Goal: Task Accomplishment & Management: Manage account settings

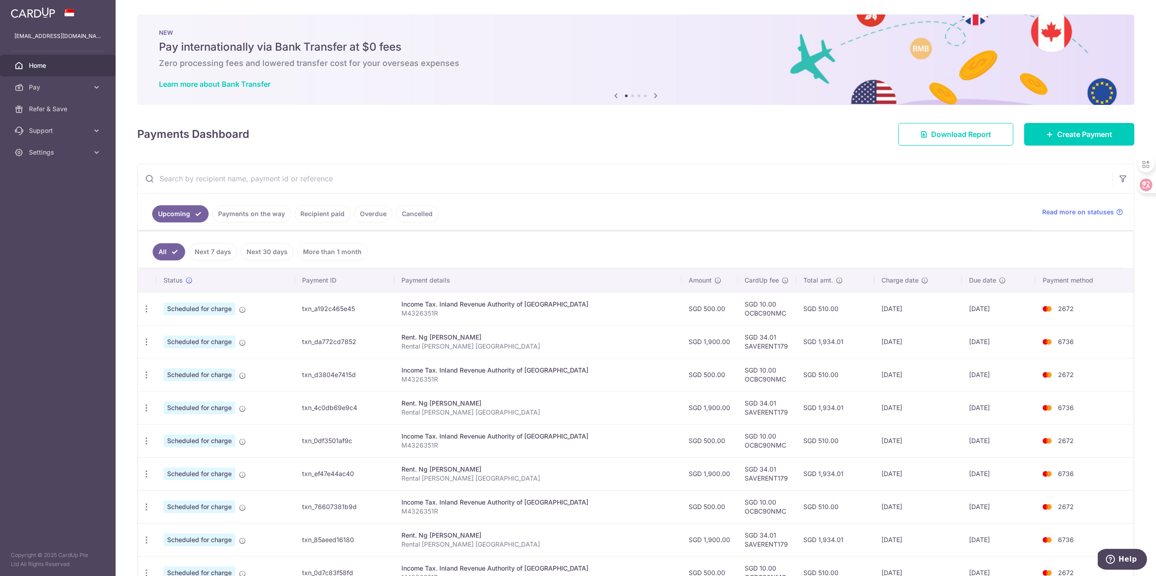
scroll to position [14, 0]
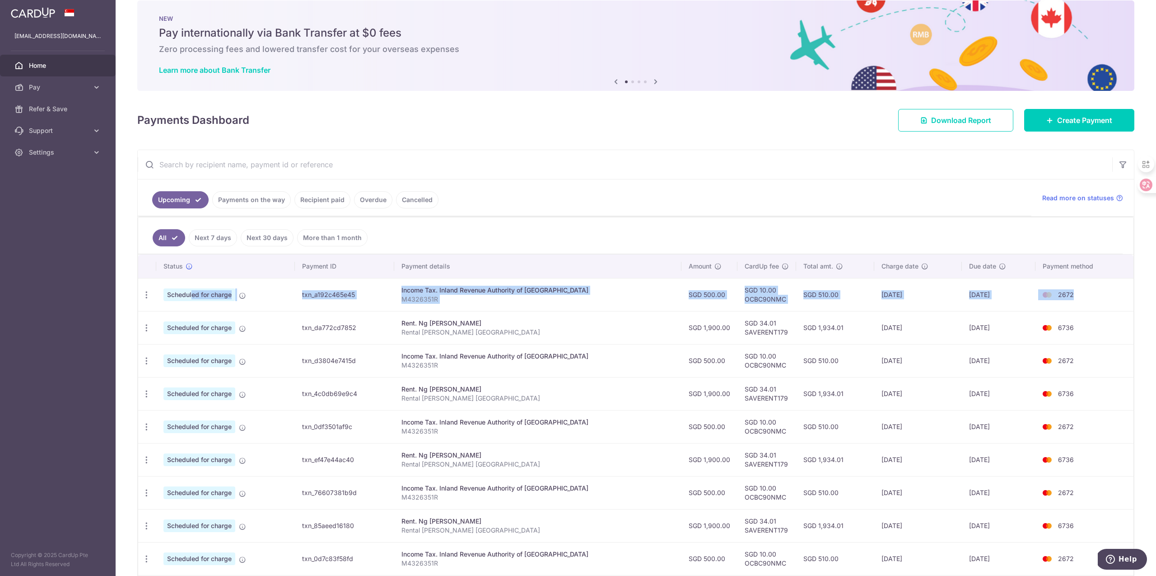
drag, startPoint x: 355, startPoint y: 289, endPoint x: 1104, endPoint y: 309, distance: 748.8
click at [1064, 305] on tr "Update payment Cancel payment Scheduled for charge txn_a192c465e45 Income Tax. …" at bounding box center [636, 294] width 996 height 33
click at [797, 307] on td "SGD 510.00" at bounding box center [835, 294] width 78 height 33
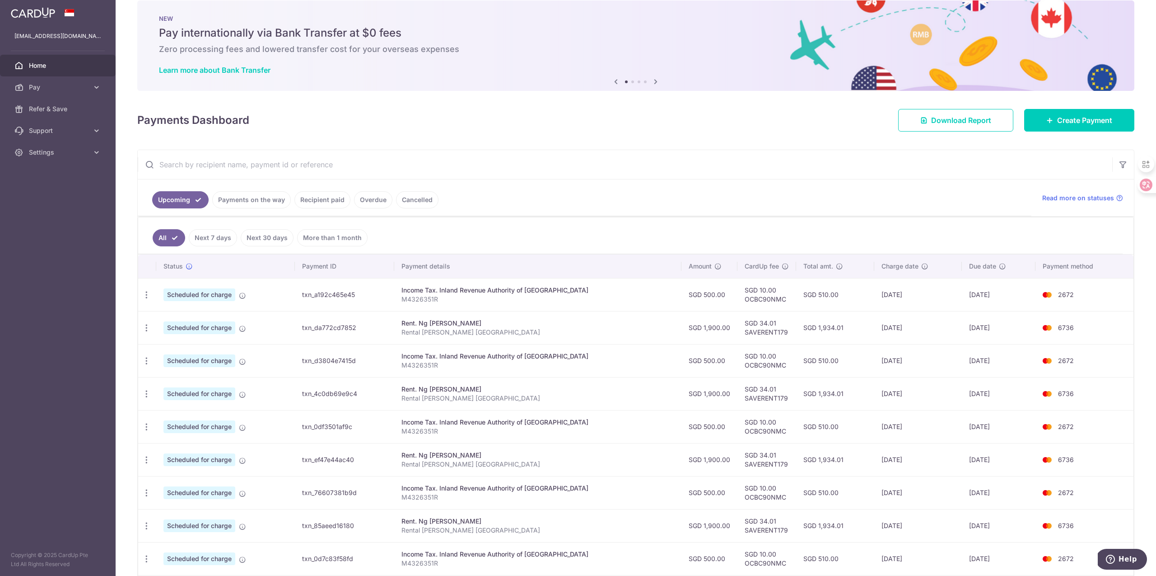
drag, startPoint x: 789, startPoint y: 296, endPoint x: 837, endPoint y: 299, distance: 48.0
click at [837, 299] on td "SGD 510.00" at bounding box center [835, 294] width 78 height 33
click at [848, 327] on td "SGD 1,934.01" at bounding box center [835, 327] width 78 height 33
drag, startPoint x: 845, startPoint y: 311, endPoint x: 848, endPoint y: 389, distance: 78.2
click at [848, 389] on tbody "Update payment Cancel payment Scheduled for charge txn_a192c465e45 Income Tax. …" at bounding box center [636, 443] width 996 height 330
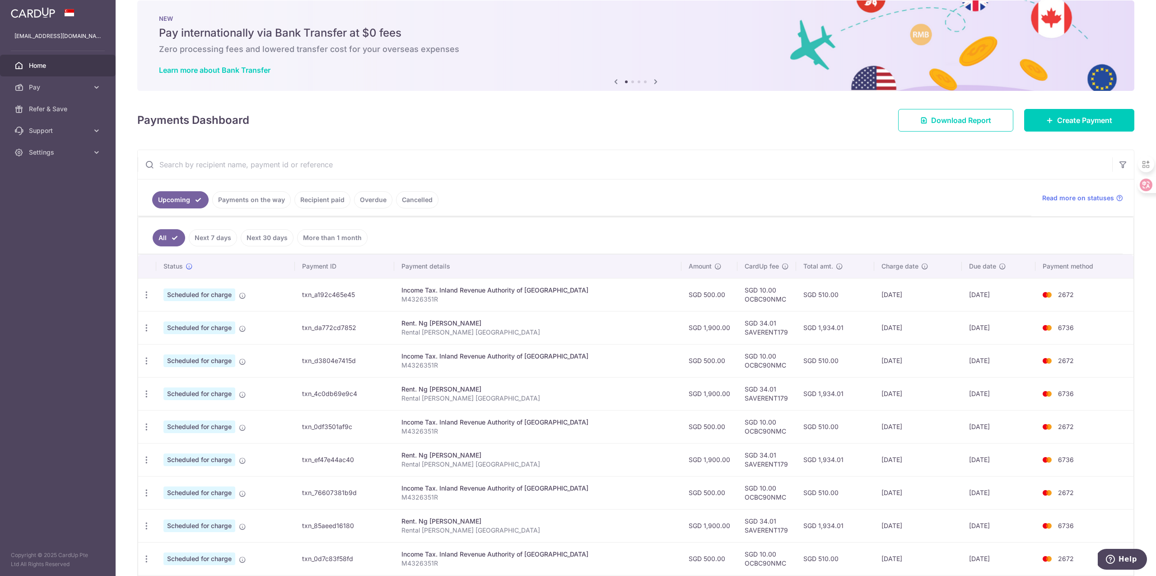
drag, startPoint x: 848, startPoint y: 389, endPoint x: 849, endPoint y: 382, distance: 7.2
click at [849, 389] on td "SGD 1,934.01" at bounding box center [835, 393] width 78 height 33
drag, startPoint x: 844, startPoint y: 322, endPoint x: 834, endPoint y: 437, distance: 115.2
click at [834, 437] on tbody "Update payment Cancel payment Scheduled for charge txn_a192c465e45 Income Tax. …" at bounding box center [636, 443] width 996 height 330
click at [834, 437] on td "SGD 510.00" at bounding box center [835, 426] width 78 height 33
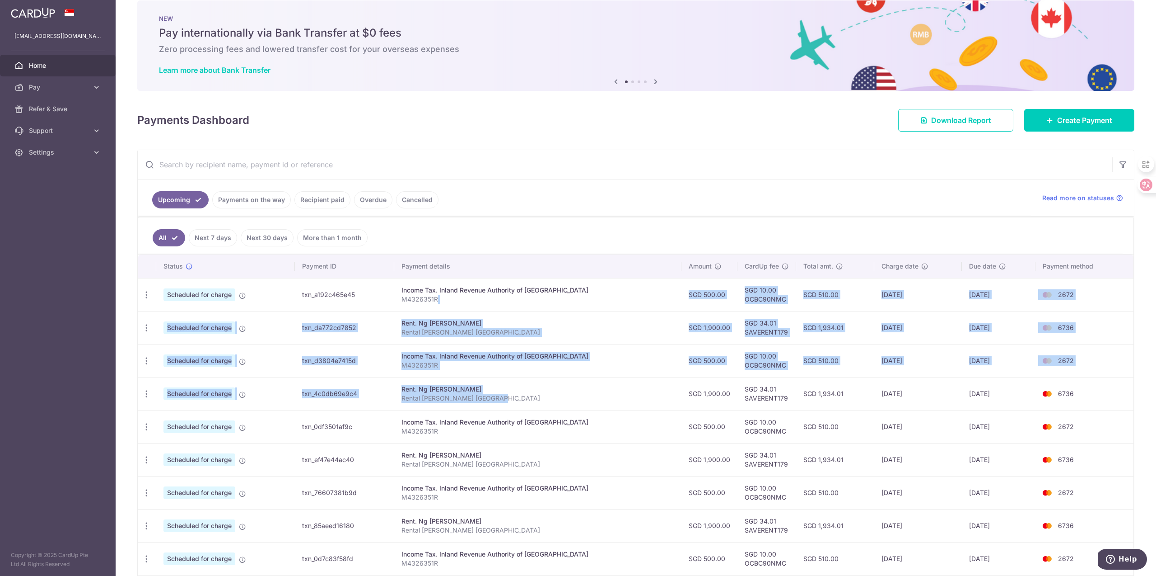
drag, startPoint x: 632, startPoint y: 311, endPoint x: 603, endPoint y: 402, distance: 94.7
click at [603, 402] on tbody "Update payment Cancel payment Scheduled for charge txn_a192c465e45 Income Tax. …" at bounding box center [636, 443] width 996 height 330
click at [603, 402] on p "Rental [PERSON_NAME] [GEOGRAPHIC_DATA]" at bounding box center [538, 397] width 273 height 9
drag, startPoint x: 623, startPoint y: 299, endPoint x: 618, endPoint y: 381, distance: 82.8
click at [618, 381] on tbody "Update payment Cancel payment Scheduled for charge txn_a192c465e45 Income Tax. …" at bounding box center [636, 443] width 996 height 330
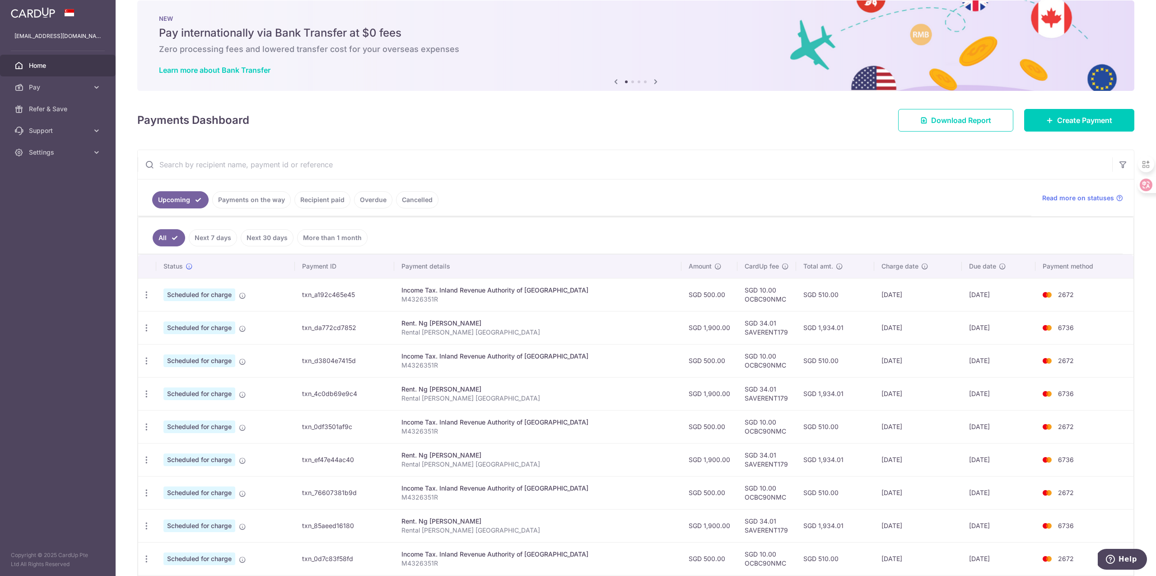
click at [618, 381] on td "Rent. Ng [PERSON_NAME] Rental [PERSON_NAME][GEOGRAPHIC_DATA]" at bounding box center [538, 393] width 288 height 33
drag, startPoint x: 428, startPoint y: 288, endPoint x: 534, endPoint y: 294, distance: 106.3
click at [533, 294] on div "Income Tax. Inland Revenue Authority of [GEOGRAPHIC_DATA]" at bounding box center [538, 289] width 273 height 9
click at [536, 304] on td "Income Tax. Inland Revenue Authority of [GEOGRAPHIC_DATA] M4326351R" at bounding box center [538, 294] width 288 height 33
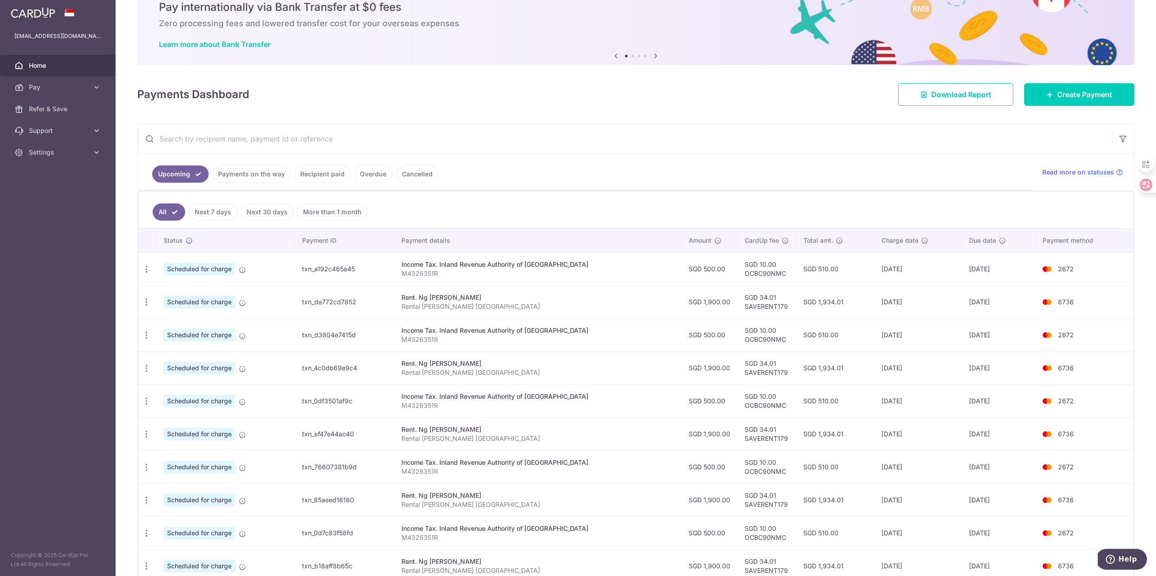
scroll to position [50, 0]
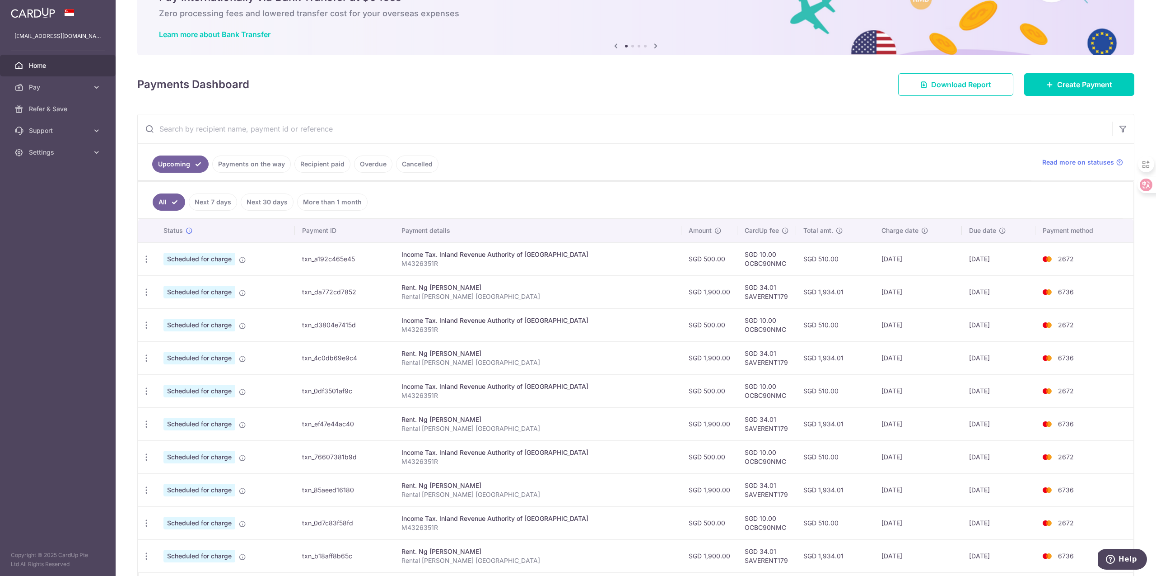
drag, startPoint x: 663, startPoint y: 255, endPoint x: 898, endPoint y: 274, distance: 235.7
click at [870, 269] on tr "Update payment Cancel payment Scheduled for charge txn_a192c465e45 Income Tax. …" at bounding box center [636, 258] width 996 height 33
click at [738, 282] on td "SGD 34.01 SAVERENT179" at bounding box center [767, 291] width 59 height 33
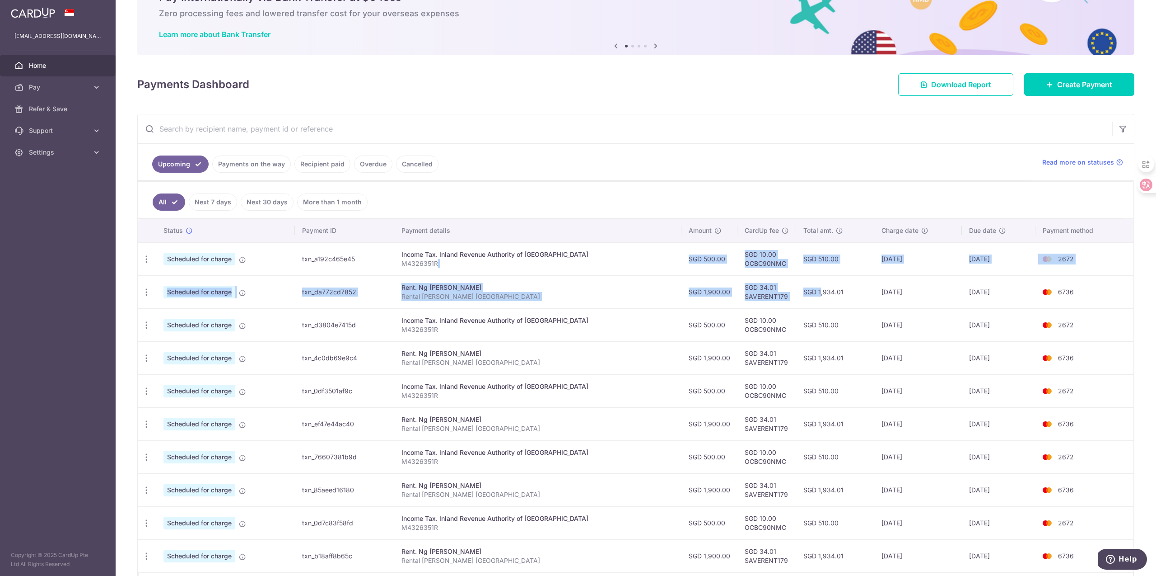
drag, startPoint x: 655, startPoint y: 266, endPoint x: 896, endPoint y: 290, distance: 242.0
click at [853, 281] on tbody "Update payment Cancel payment Scheduled for charge txn_a192c465e45 Income Tax. …" at bounding box center [636, 407] width 996 height 330
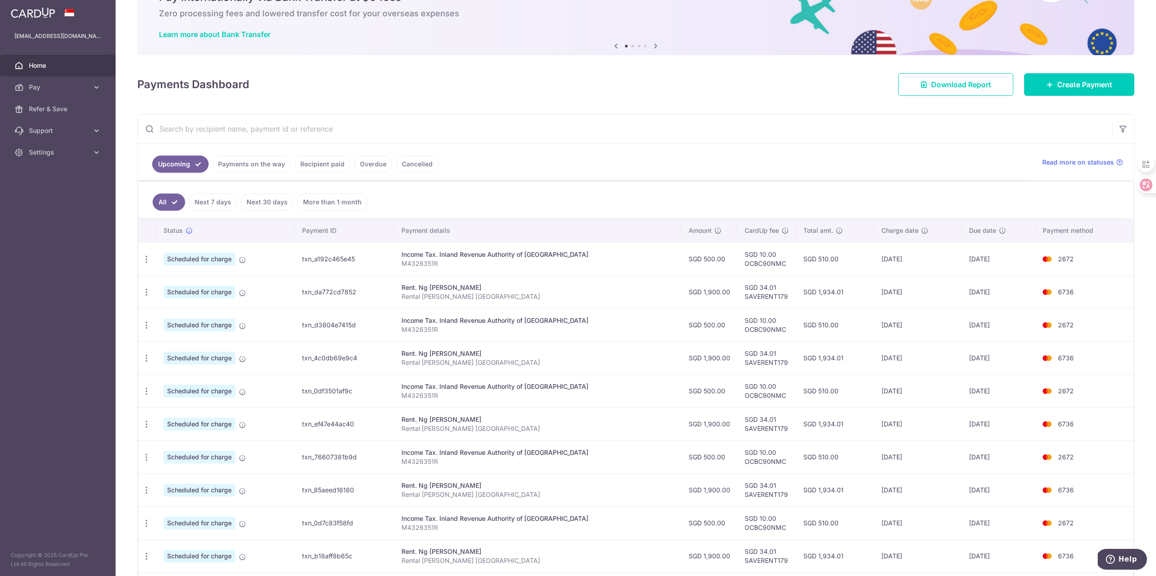
click at [906, 340] on td "[DATE]" at bounding box center [919, 324] width 88 height 33
drag, startPoint x: 668, startPoint y: 261, endPoint x: 869, endPoint y: 291, distance: 203.8
click at [830, 273] on tr "Update payment Cancel payment Scheduled for charge txn_a192c465e45 Income Tax. …" at bounding box center [636, 258] width 996 height 33
click at [479, 271] on td "Income Tax. Inland Revenue Authority of [GEOGRAPHIC_DATA] M4326351R" at bounding box center [538, 258] width 288 height 33
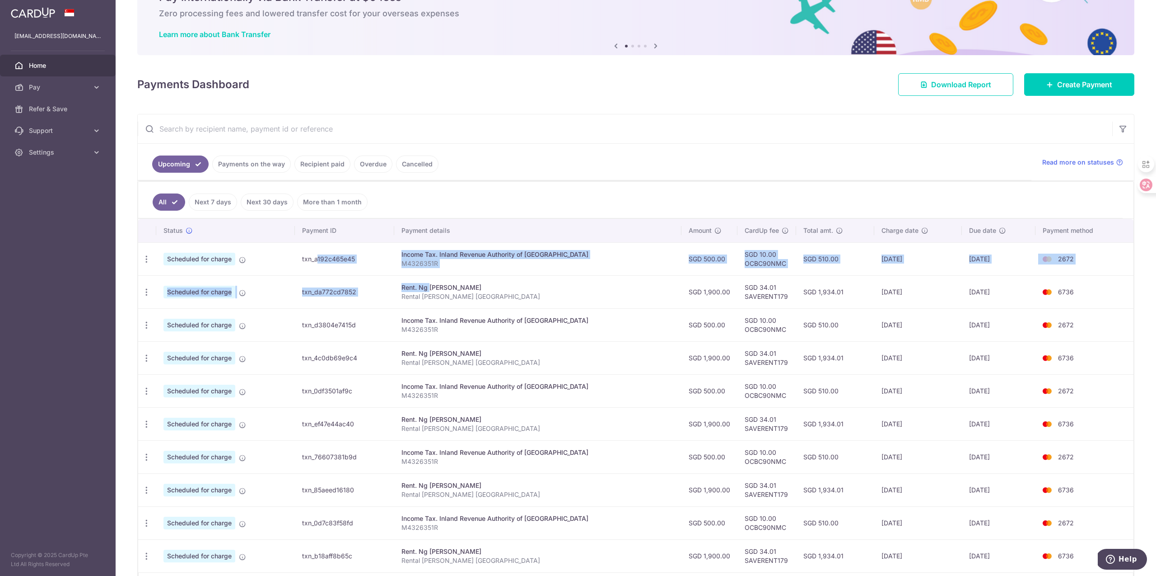
drag, startPoint x: 478, startPoint y: 278, endPoint x: 403, endPoint y: 247, distance: 81.2
click at [403, 247] on tbody "Update payment Cancel payment Scheduled for charge txn_a192c465e45 Income Tax. …" at bounding box center [636, 407] width 996 height 330
click at [394, 263] on td "txn_a192c465e45" at bounding box center [344, 258] width 99 height 33
drag, startPoint x: 282, startPoint y: 251, endPoint x: 1090, endPoint y: 265, distance: 807.8
click at [1090, 265] on tr "Update payment Cancel payment Scheduled for charge txn_a192c465e45 Income Tax. …" at bounding box center [636, 258] width 996 height 33
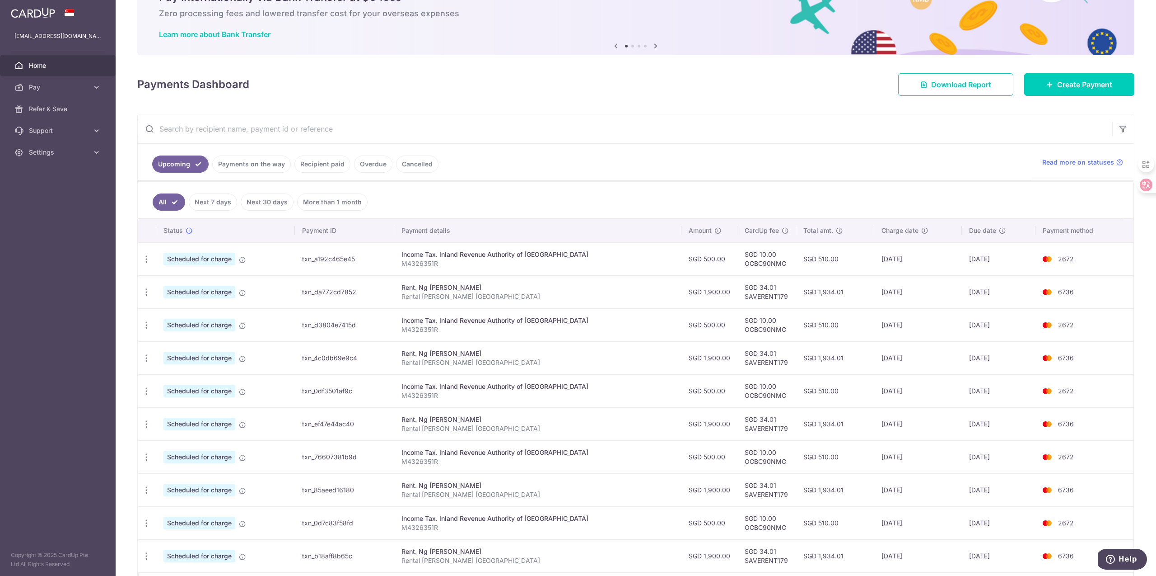
click at [1092, 278] on td "6736" at bounding box center [1085, 291] width 98 height 33
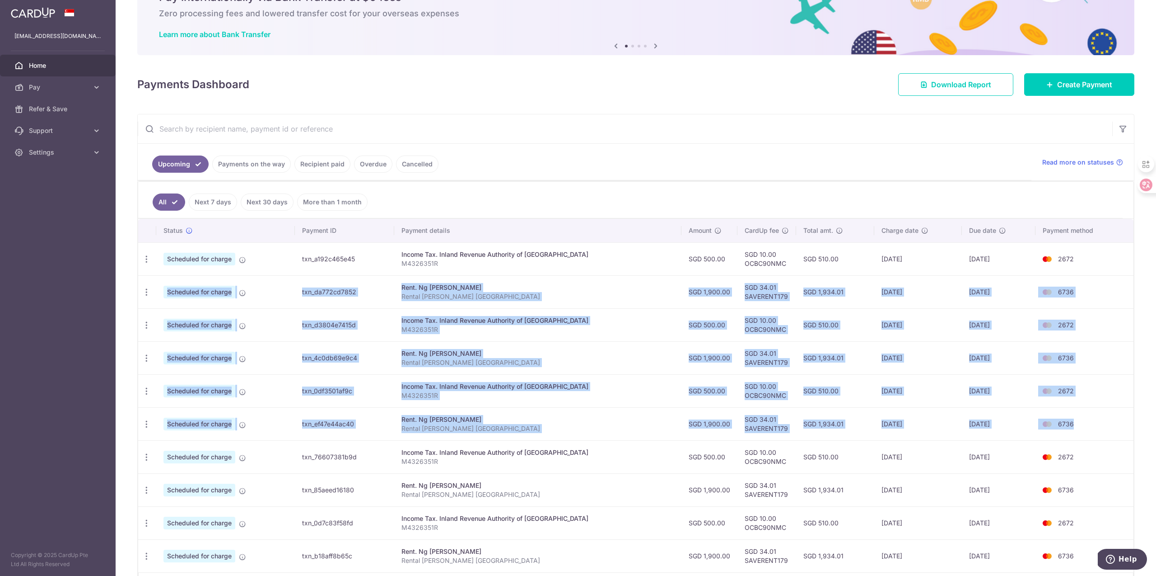
drag, startPoint x: 1092, startPoint y: 272, endPoint x: 1091, endPoint y: 430, distance: 157.2
click at [1091, 430] on tbody "Update payment Cancel payment Scheduled for charge txn_a192c465e45 Income Tax. …" at bounding box center [636, 407] width 996 height 330
click at [1091, 430] on td "6736" at bounding box center [1085, 423] width 98 height 33
drag, startPoint x: 632, startPoint y: 248, endPoint x: 916, endPoint y: 274, distance: 284.4
click at [906, 270] on tr "Update payment Cancel payment Scheduled for charge txn_a192c465e45 Income Tax. …" at bounding box center [636, 258] width 996 height 33
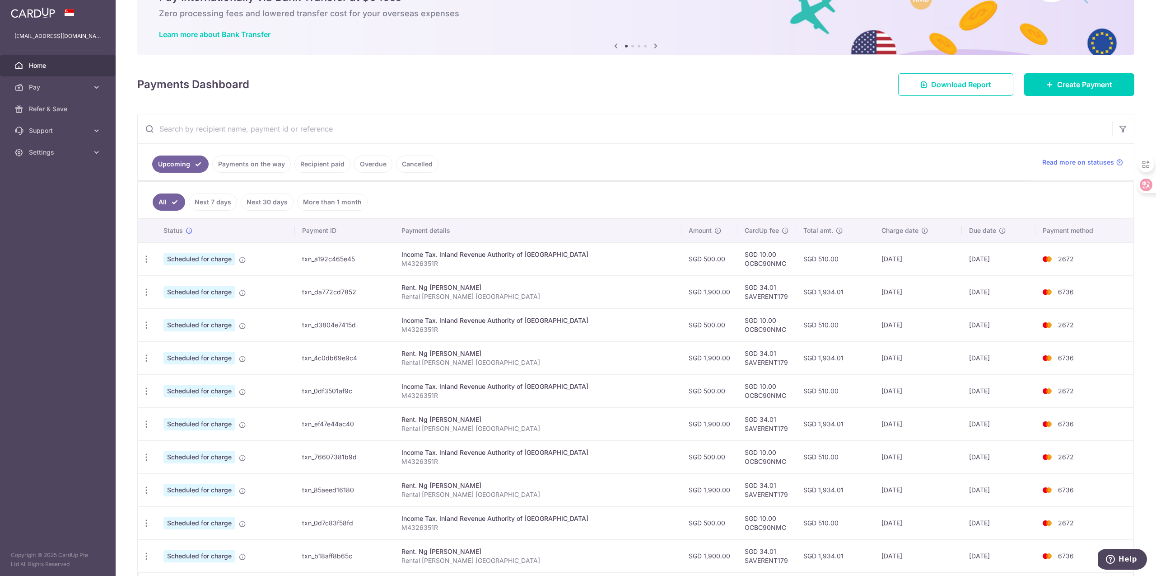
click at [796, 377] on td "SGD 510.00" at bounding box center [835, 390] width 78 height 33
drag, startPoint x: 393, startPoint y: 281, endPoint x: 1103, endPoint y: 289, distance: 709.3
click at [1102, 289] on tr "Update payment Cancel payment Scheduled for charge txn_da772cd7852 Rent. Ng [PE…" at bounding box center [636, 291] width 996 height 33
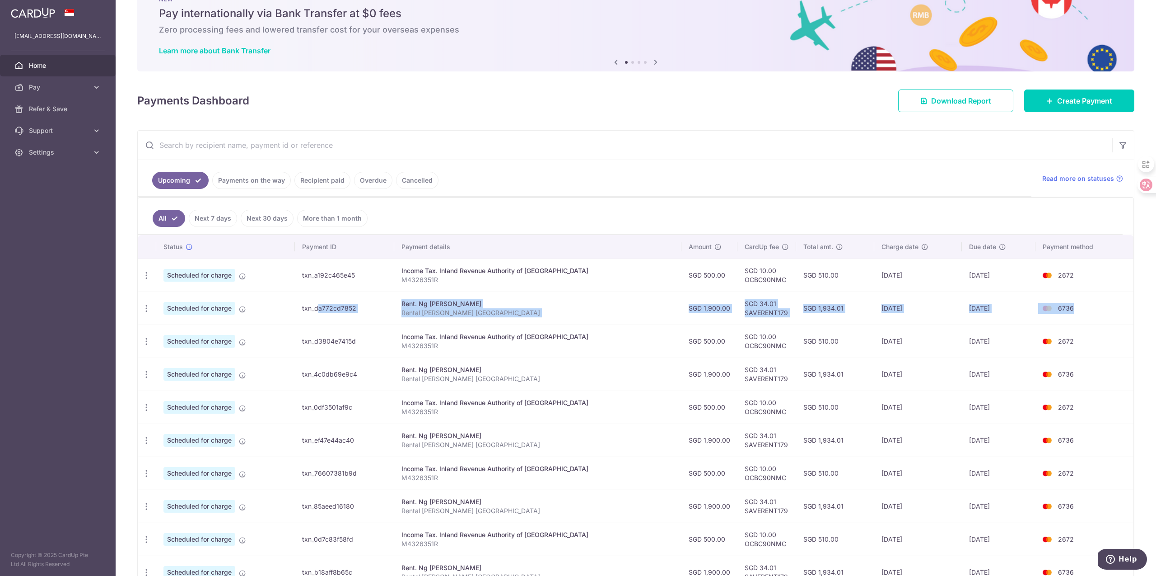
scroll to position [0, 0]
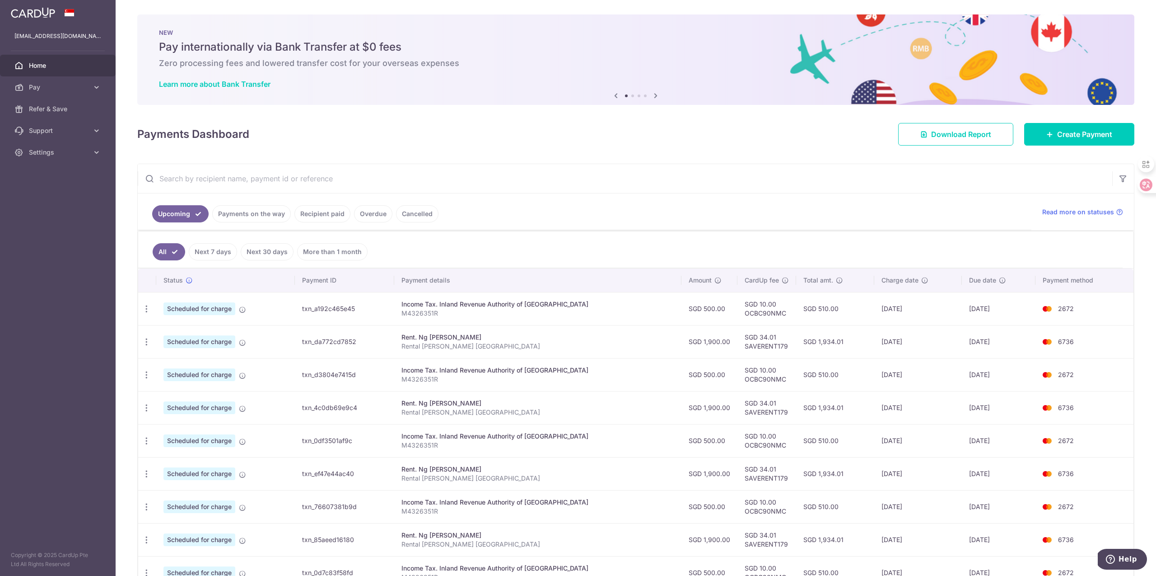
click at [470, 365] on td "Income Tax. Inland Revenue Authority of [GEOGRAPHIC_DATA] M4326351R" at bounding box center [538, 374] width 288 height 33
drag, startPoint x: 417, startPoint y: 341, endPoint x: 517, endPoint y: 343, distance: 99.4
click at [505, 341] on div "Rent. Ng [PERSON_NAME]" at bounding box center [538, 336] width 273 height 9
click at [599, 355] on td "Rent. Ng [PERSON_NAME] Rental [PERSON_NAME][GEOGRAPHIC_DATA]" at bounding box center [538, 341] width 288 height 33
drag, startPoint x: 476, startPoint y: 337, endPoint x: 379, endPoint y: 333, distance: 97.7
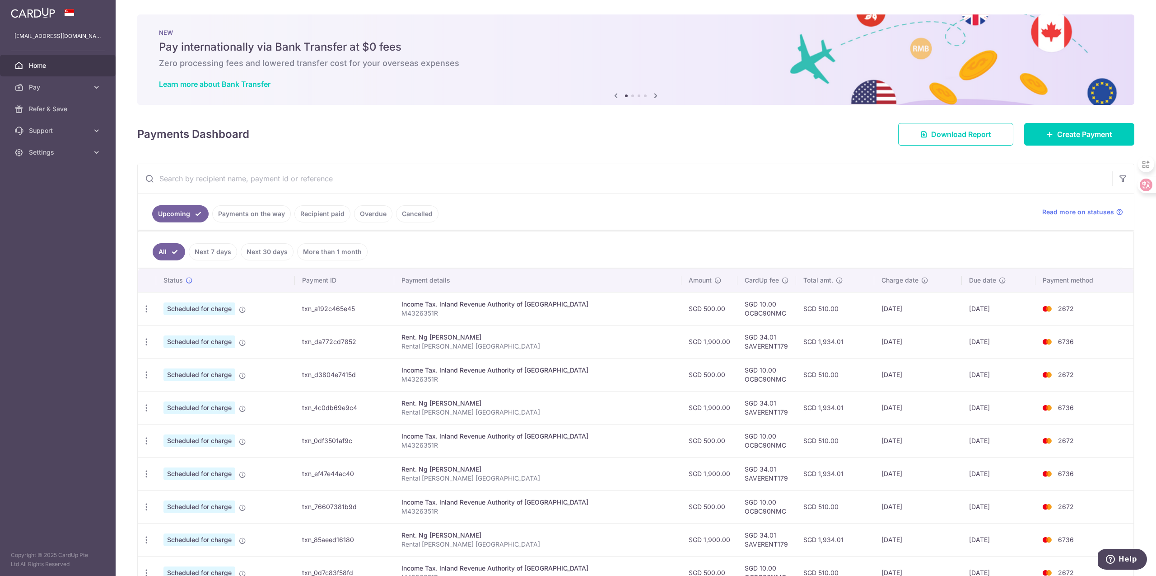
click at [376, 332] on tr "Update payment Cancel payment Scheduled for charge txn_da772cd7852 Rent. Ng [PE…" at bounding box center [636, 341] width 996 height 33
click at [513, 350] on p "Rental [PERSON_NAME] [GEOGRAPHIC_DATA]" at bounding box center [538, 346] width 273 height 9
drag, startPoint x: 405, startPoint y: 334, endPoint x: 906, endPoint y: 351, distance: 501.3
click at [906, 351] on tr "Update payment Cancel payment Scheduled for charge txn_da772cd7852 Rent. Ng [PE…" at bounding box center [636, 341] width 996 height 33
click at [823, 369] on td "SGD 510.00" at bounding box center [835, 374] width 78 height 33
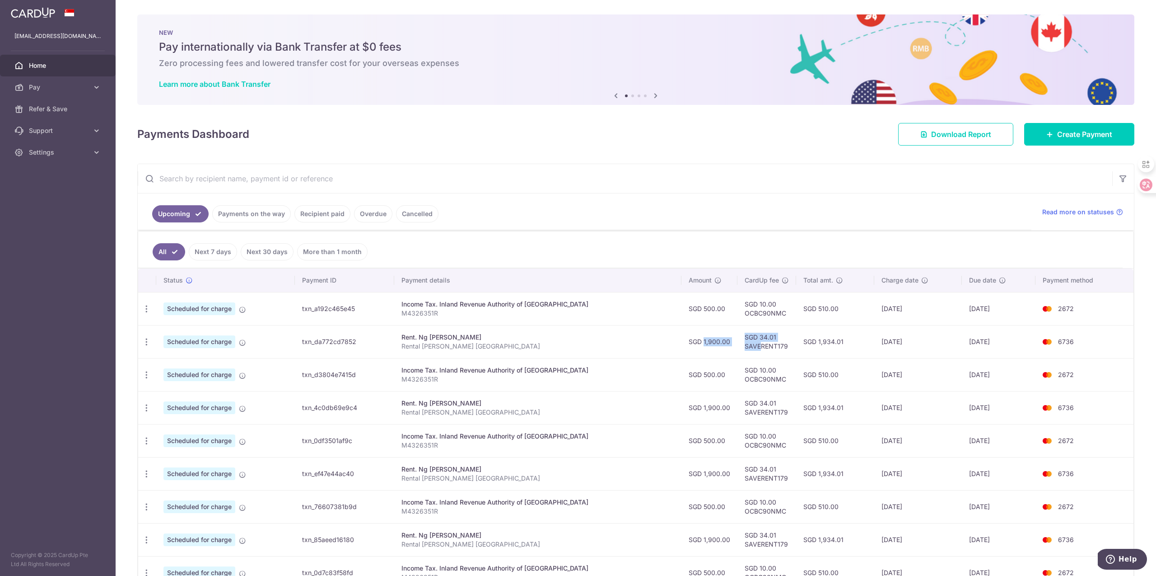
drag, startPoint x: 674, startPoint y: 342, endPoint x: 745, endPoint y: 346, distance: 71.1
click at [745, 346] on tr "Update payment Cancel payment Scheduled for charge txn_da772cd7852 Rent. Ng [PE…" at bounding box center [636, 341] width 996 height 33
click at [716, 389] on td "SGD 500.00" at bounding box center [710, 374] width 56 height 33
drag, startPoint x: 728, startPoint y: 338, endPoint x: 788, endPoint y: 338, distance: 59.6
click at [788, 338] on tr "Update payment Cancel payment Scheduled for charge txn_da772cd7852 Rent. Ng [PE…" at bounding box center [636, 341] width 996 height 33
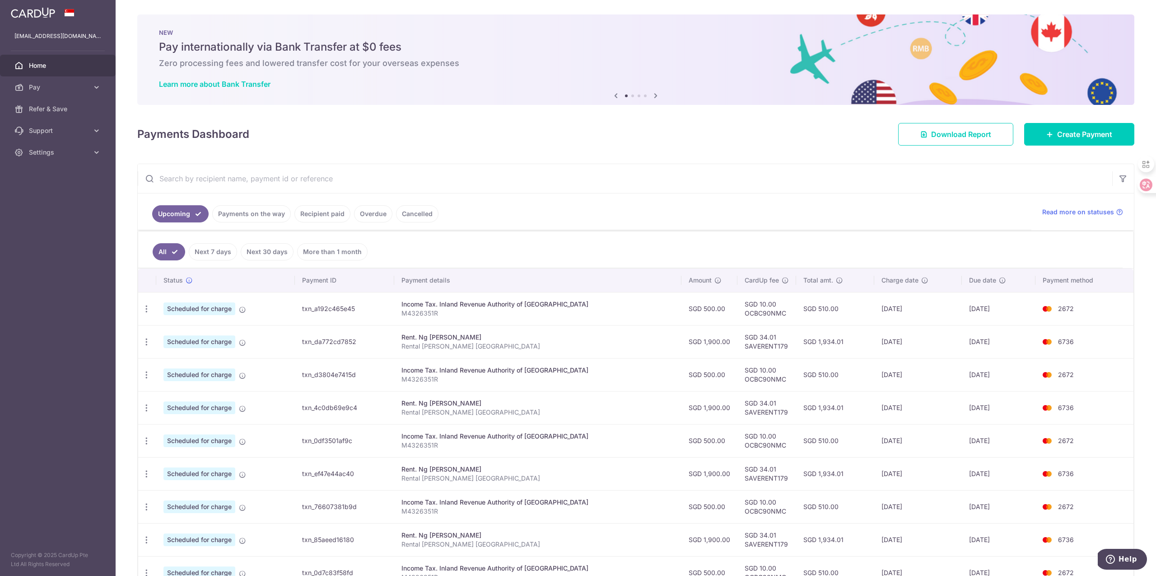
click at [708, 409] on td "SGD 1,900.00" at bounding box center [710, 407] width 56 height 33
drag, startPoint x: 787, startPoint y: 342, endPoint x: 854, endPoint y: 343, distance: 66.9
click at [844, 342] on td "SGD 1,934.01" at bounding box center [835, 341] width 78 height 33
click at [845, 380] on td "SGD 510.00" at bounding box center [835, 374] width 78 height 33
drag, startPoint x: 847, startPoint y: 337, endPoint x: 835, endPoint y: 473, distance: 136.4
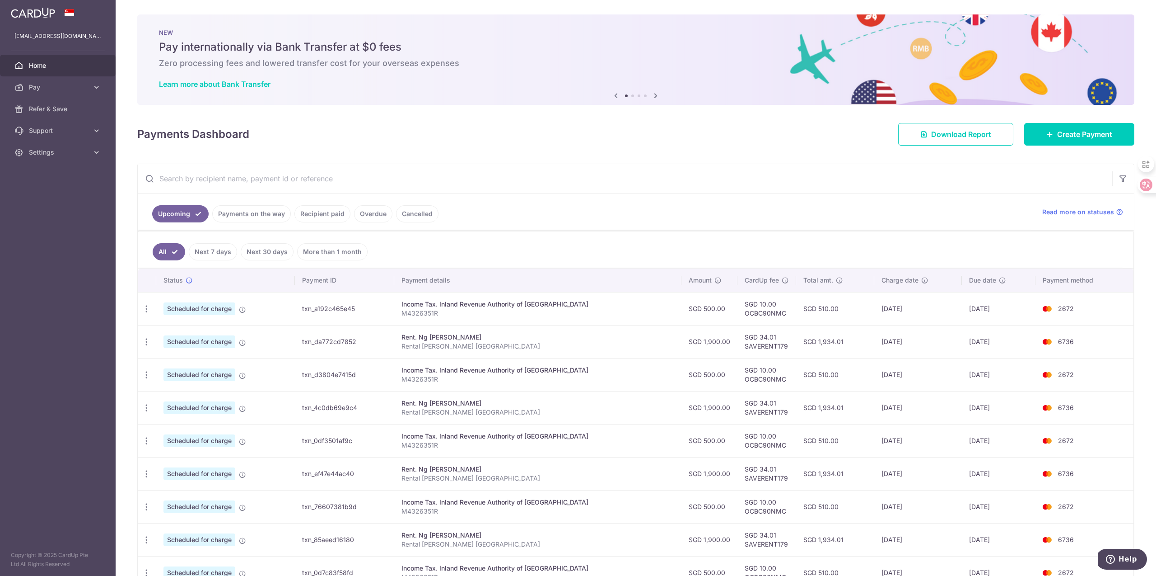
click at [841, 447] on tbody "Update payment Cancel payment Scheduled for charge txn_a192c465e45 Income Tax. …" at bounding box center [636, 457] width 996 height 330
click at [796, 464] on td "SGD 1,934.01" at bounding box center [835, 473] width 78 height 33
drag, startPoint x: 582, startPoint y: 322, endPoint x: 591, endPoint y: 445, distance: 123.7
click at [592, 443] on tbody "Update payment Cancel payment Scheduled for charge txn_a192c465e45 Income Tax. …" at bounding box center [636, 457] width 996 height 330
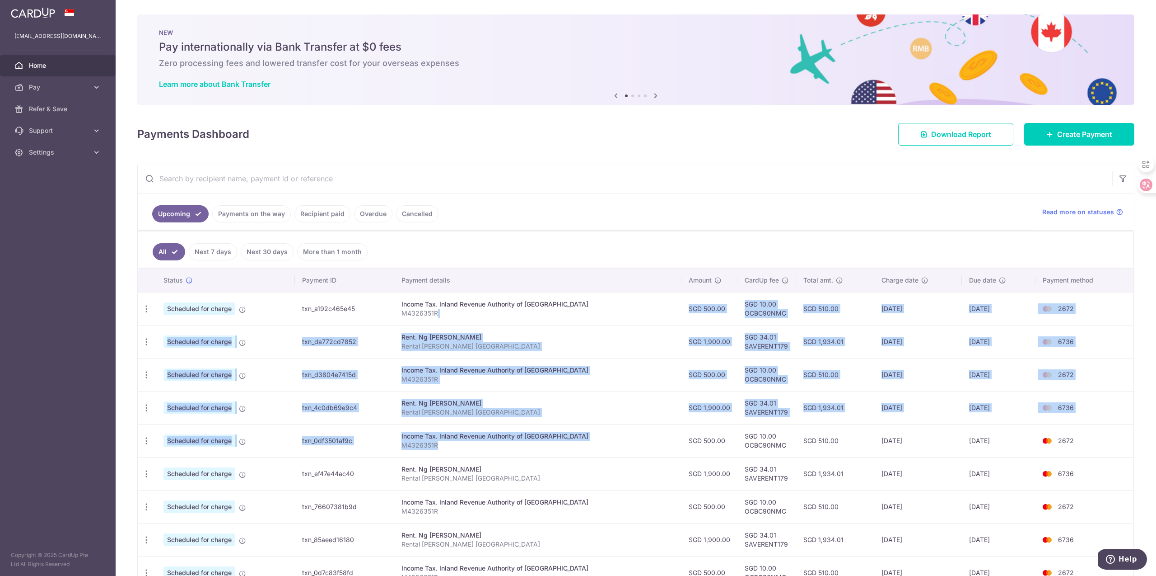
click at [591, 445] on p "M4326351R" at bounding box center [538, 444] width 273 height 9
drag, startPoint x: 749, startPoint y: 339, endPoint x: 772, endPoint y: 340, distance: 23.9
click at [767, 340] on td "SGD 34.01 SAVERENT179" at bounding box center [767, 341] width 59 height 33
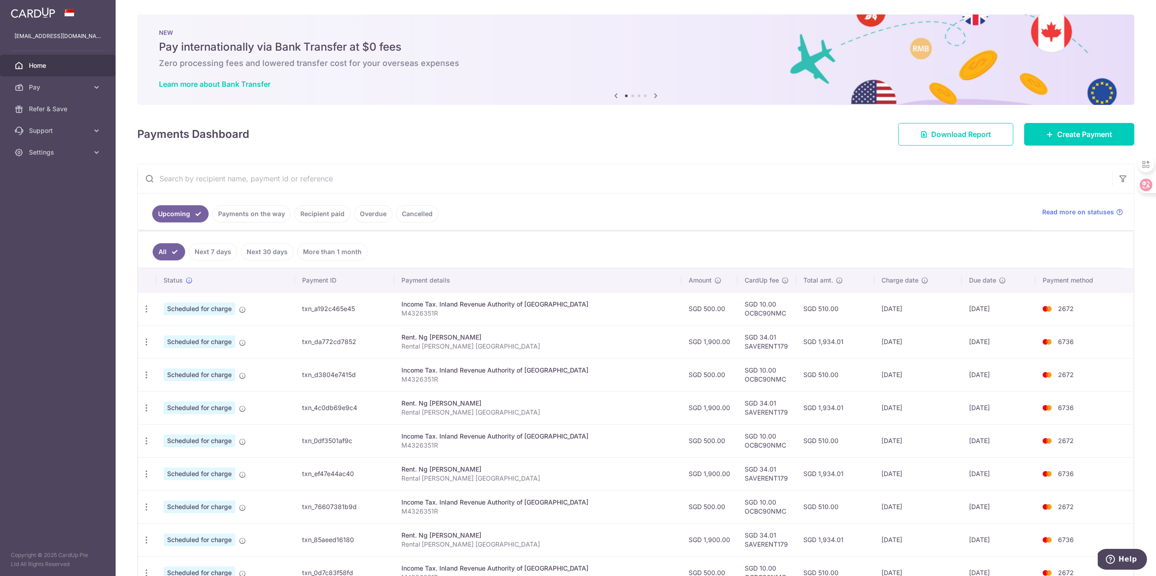
click at [796, 349] on td "SGD 1,934.01" at bounding box center [835, 341] width 78 height 33
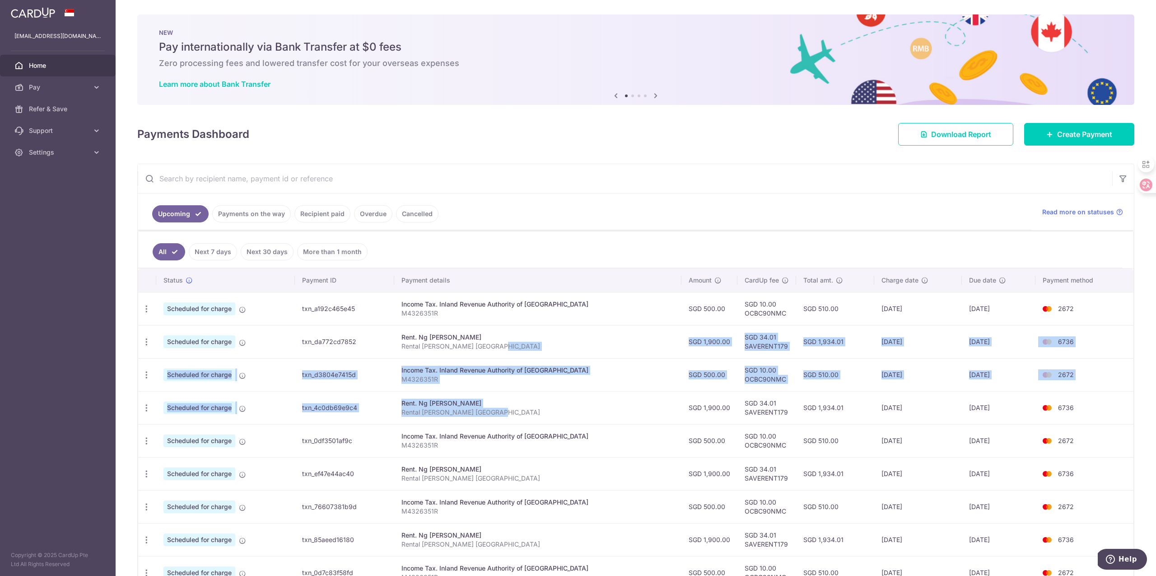
drag, startPoint x: 639, startPoint y: 417, endPoint x: 639, endPoint y: 471, distance: 53.8
click at [640, 471] on tbody "Update payment Cancel payment Scheduled for charge txn_a192c465e45 Income Tax. …" at bounding box center [636, 457] width 996 height 330
click at [639, 471] on div "Rent. Ng [PERSON_NAME]" at bounding box center [538, 468] width 273 height 9
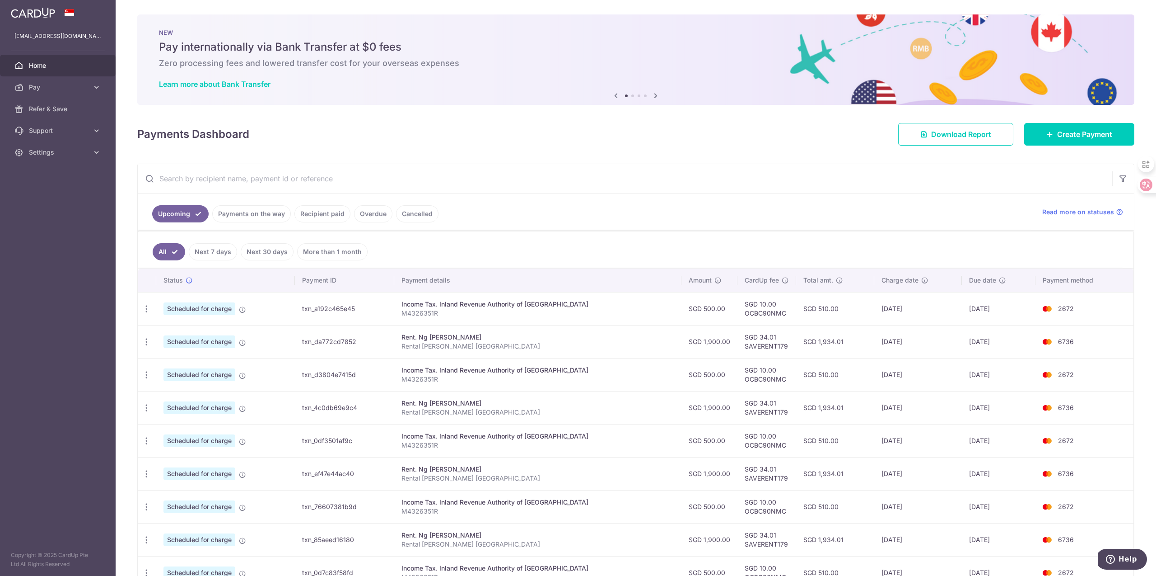
drag, startPoint x: 645, startPoint y: 337, endPoint x: 641, endPoint y: 524, distance: 188.0
click at [641, 524] on tbody "Update payment Cancel payment Scheduled for charge txn_a192c465e45 Income Tax. …" at bounding box center [636, 457] width 996 height 330
click at [696, 523] on td "SGD 1,900.00" at bounding box center [710, 539] width 56 height 33
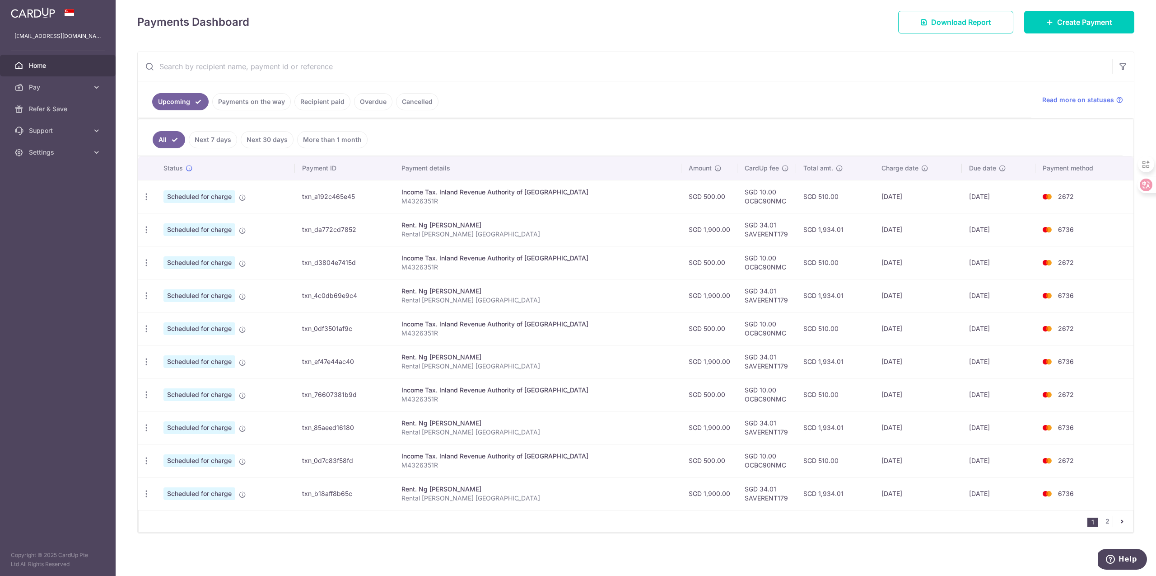
drag, startPoint x: 730, startPoint y: 459, endPoint x: 870, endPoint y: 527, distance: 155.4
click at [868, 524] on div "Status Payment ID Payment details Amount CardUp fee Total amt. Charge date Due …" at bounding box center [636, 344] width 996 height 376
click at [870, 527] on div "1 2" at bounding box center [636, 521] width 996 height 23
drag, startPoint x: 421, startPoint y: 190, endPoint x: 926, endPoint y: 208, distance: 505.8
click at [926, 208] on tr "Update payment Cancel payment Scheduled for charge txn_a192c465e45 Income Tax. …" at bounding box center [636, 196] width 996 height 33
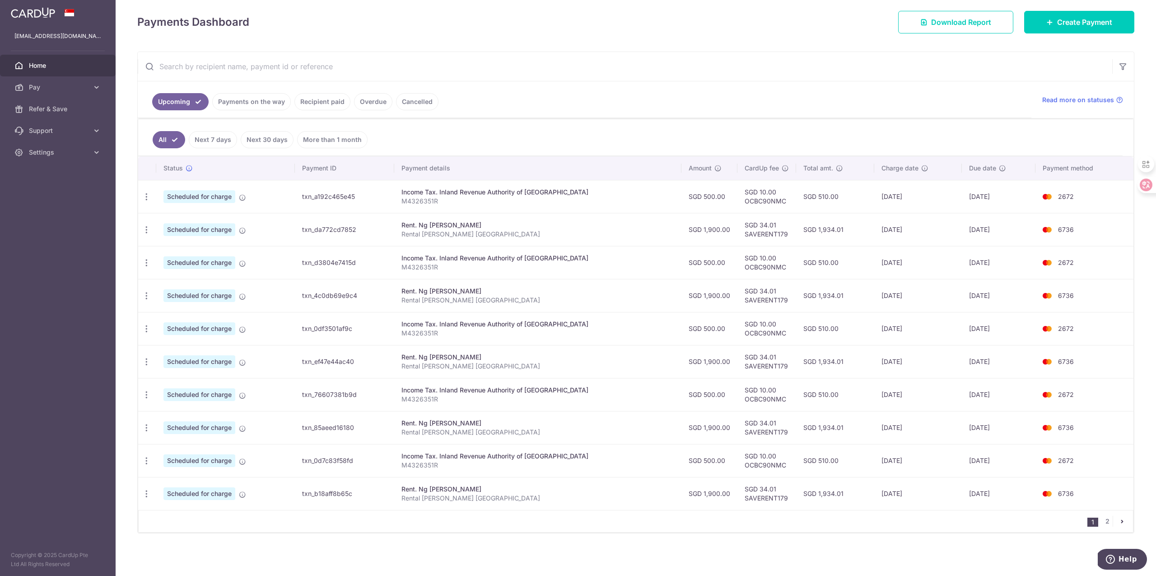
click at [926, 208] on td "[DATE]" at bounding box center [919, 196] width 88 height 33
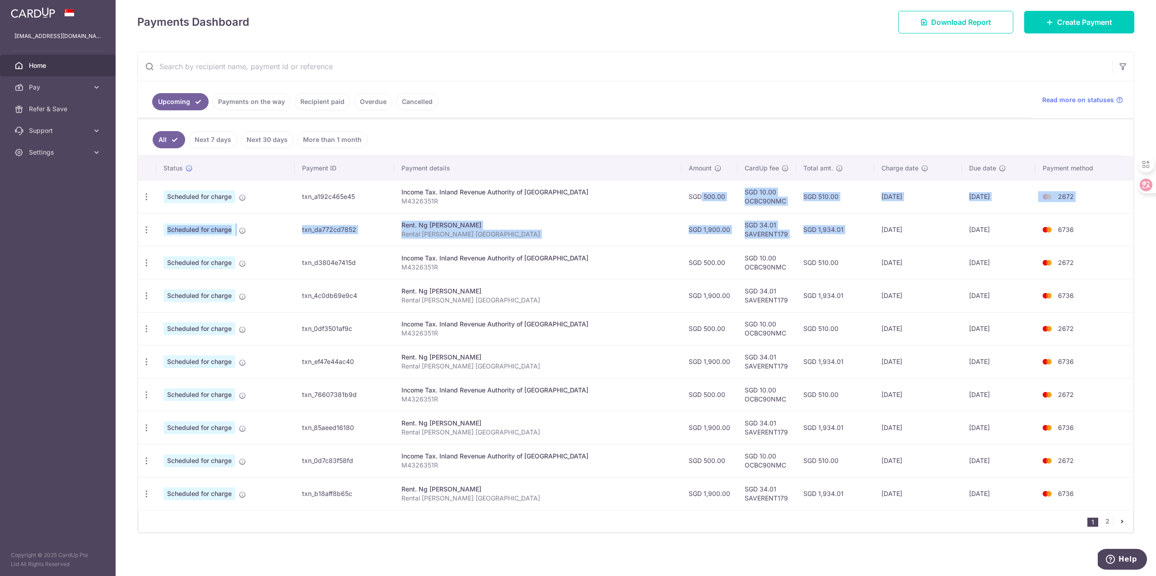
drag, startPoint x: 711, startPoint y: 203, endPoint x: 931, endPoint y: 233, distance: 222.9
click at [918, 215] on tbody "Update payment Cancel payment Scheduled for charge txn_a192c465e45 Income Tax. …" at bounding box center [636, 345] width 996 height 330
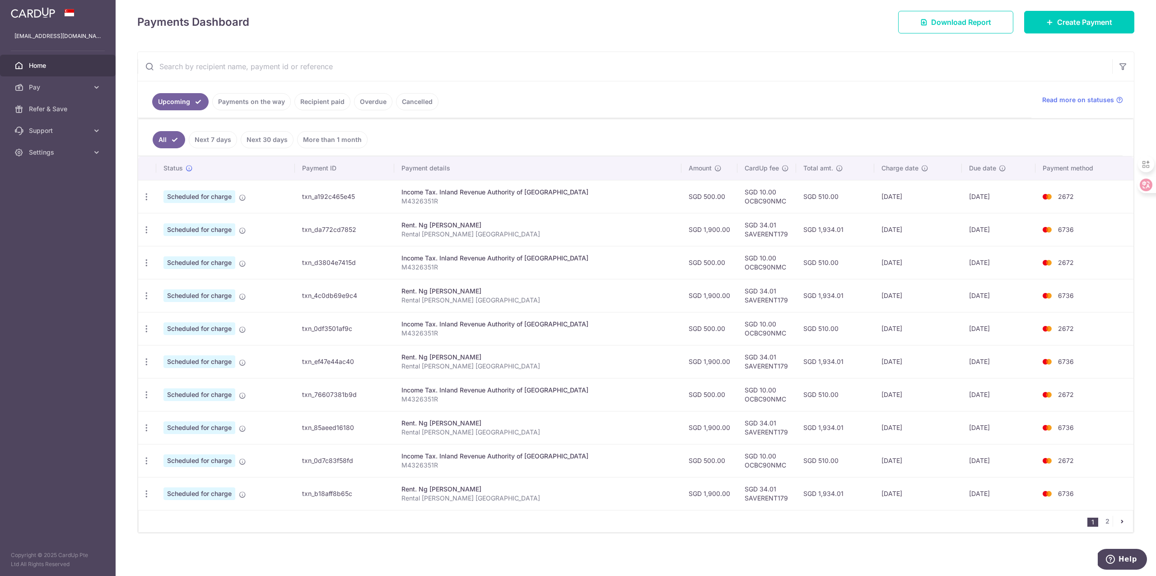
click at [911, 261] on td "[DATE]" at bounding box center [919, 262] width 88 height 33
drag, startPoint x: 829, startPoint y: 197, endPoint x: 528, endPoint y: 193, distance: 301.8
click at [528, 193] on tr "Update payment Cancel payment Scheduled for charge txn_a192c465e45 Income Tax. …" at bounding box center [636, 196] width 996 height 33
click at [449, 203] on p "M4326351R" at bounding box center [538, 201] width 273 height 9
drag, startPoint x: 412, startPoint y: 196, endPoint x: 844, endPoint y: 204, distance: 432.4
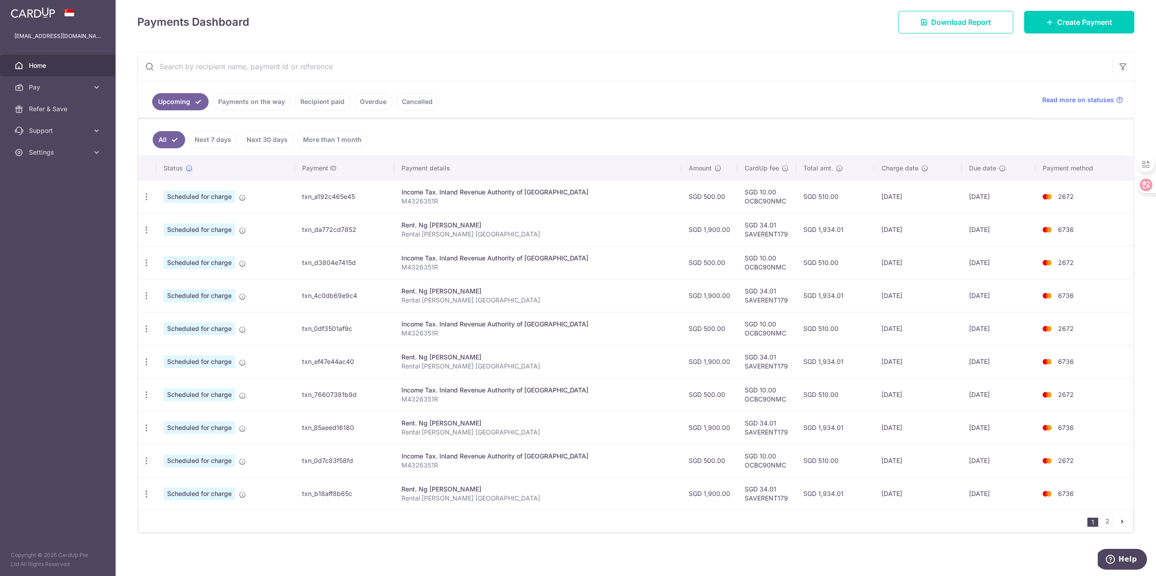
click at [842, 204] on tr "Update payment Cancel payment Scheduled for charge txn_a192c465e45 Income Tax. …" at bounding box center [636, 196] width 996 height 33
click at [844, 204] on td "SGD 510.00" at bounding box center [835, 196] width 78 height 33
drag, startPoint x: 731, startPoint y: 360, endPoint x: 1117, endPoint y: 374, distance: 385.6
click at [1117, 374] on tr "Update payment Cancel payment Scheduled for charge txn_ef47e44ac40 Rent. Ng [PE…" at bounding box center [636, 361] width 996 height 33
click at [1117, 374] on td "6736" at bounding box center [1085, 361] width 98 height 33
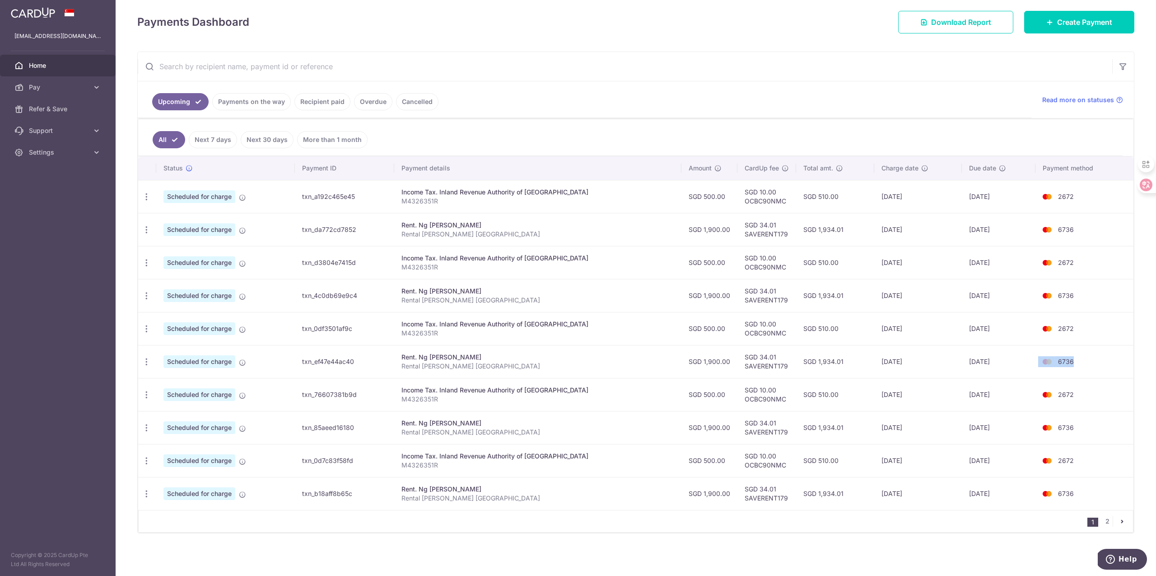
drag, startPoint x: 1095, startPoint y: 362, endPoint x: 1039, endPoint y: 373, distance: 56.3
click at [1047, 358] on td "6736" at bounding box center [1085, 361] width 98 height 33
click at [1099, 366] on td "6736" at bounding box center [1085, 361] width 98 height 33
drag, startPoint x: 1095, startPoint y: 364, endPoint x: 784, endPoint y: 357, distance: 310.9
click at [849, 356] on tr "Update payment Cancel payment Scheduled for charge txn_ef47e44ac40 Rent. Ng [PE…" at bounding box center [636, 361] width 996 height 33
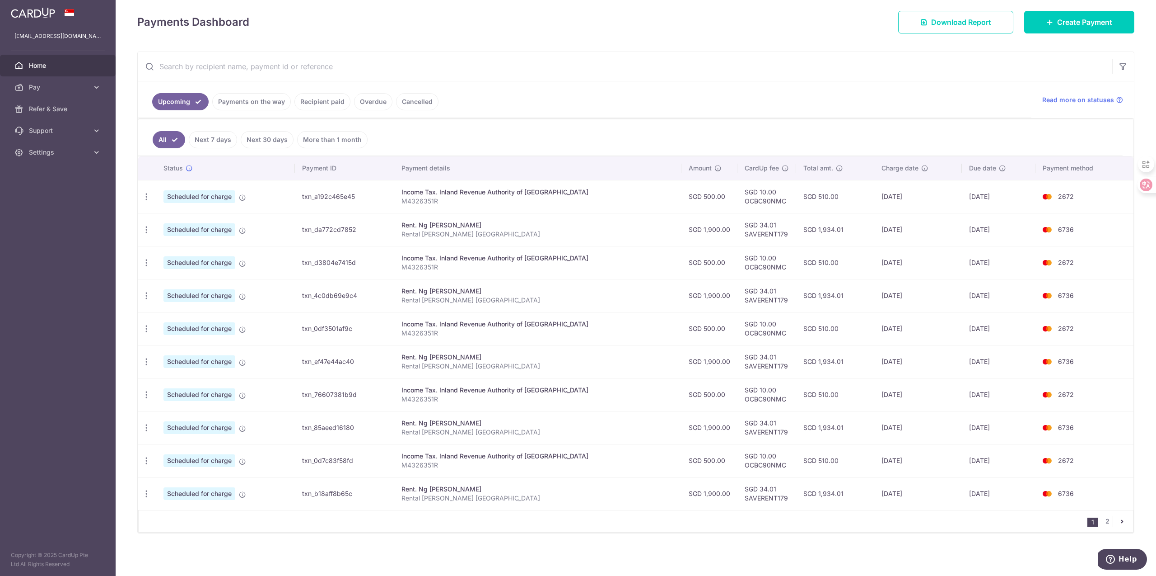
click at [777, 360] on td "SGD 34.01 SAVERENT179" at bounding box center [767, 361] width 59 height 33
drag, startPoint x: 702, startPoint y: 364, endPoint x: 926, endPoint y: 388, distance: 226.2
click at [912, 384] on tbody "Update payment Cancel payment Scheduled for charge txn_a192c465e45 Income Tax. …" at bounding box center [636, 345] width 996 height 330
click at [893, 427] on td "[DATE]" at bounding box center [919, 427] width 88 height 33
drag, startPoint x: 962, startPoint y: 365, endPoint x: 970, endPoint y: 368, distance: 8.1
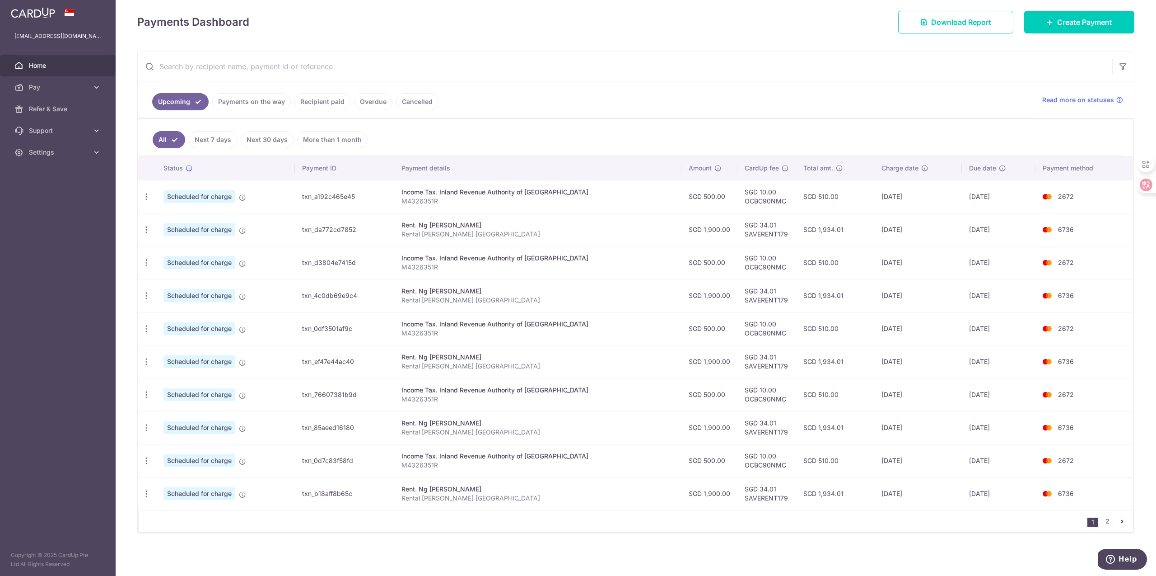
click at [970, 368] on tr "Update payment Cancel payment Scheduled for charge txn_ef47e44ac40 Rent. Ng [PE…" at bounding box center [636, 361] width 996 height 33
click at [972, 370] on td "[DATE]" at bounding box center [999, 361] width 74 height 33
drag, startPoint x: 989, startPoint y: 367, endPoint x: 861, endPoint y: 363, distance: 127.9
click at [861, 363] on tr "Update payment Cancel payment Scheduled for charge txn_ef47e44ac40 Rent. Ng [PE…" at bounding box center [636, 361] width 996 height 33
click at [875, 363] on td "[DATE]" at bounding box center [919, 361] width 88 height 33
